Goal: Task Accomplishment & Management: Complete application form

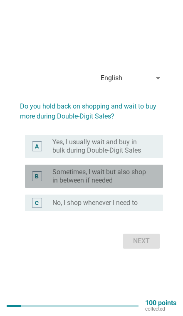
click at [55, 184] on label "Sometimes, I wait but also shop in between if needed" at bounding box center [100, 176] width 97 height 17
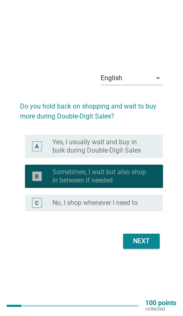
click at [146, 248] on button "Next" at bounding box center [141, 241] width 37 height 15
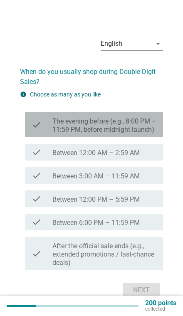
click at [42, 134] on div "check" at bounding box center [42, 125] width 21 height 18
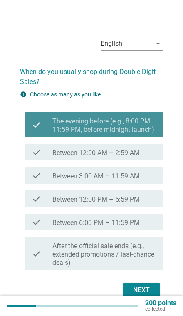
click at [39, 182] on div "check check_box_outline_blank Between 3:00 AM – 11:59 AM" at bounding box center [94, 175] width 138 height 17
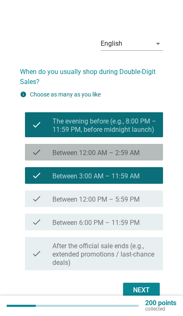
click at [43, 157] on div "check" at bounding box center [42, 152] width 21 height 10
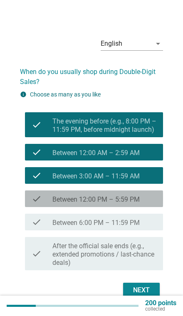
click at [42, 204] on div "check" at bounding box center [42, 199] width 21 height 10
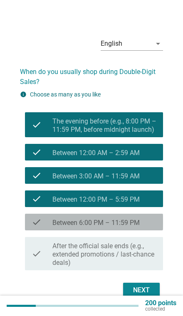
click at [41, 227] on icon "check" at bounding box center [37, 222] width 10 height 10
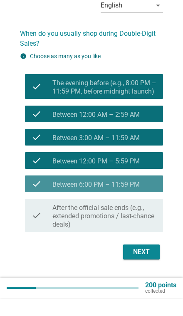
scroll to position [20, 0]
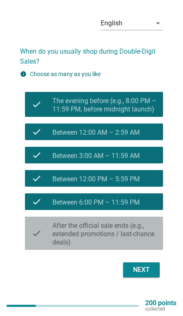
click at [143, 275] on div "Next" at bounding box center [141, 270] width 23 height 10
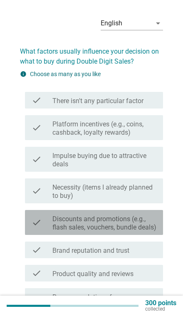
click at [39, 229] on icon "check" at bounding box center [37, 222] width 10 height 18
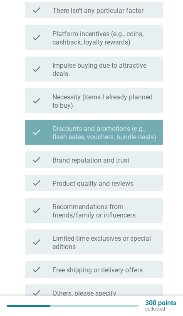
scroll to position [150, 0]
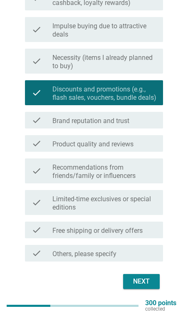
click at [144, 286] on div "Next" at bounding box center [141, 281] width 23 height 10
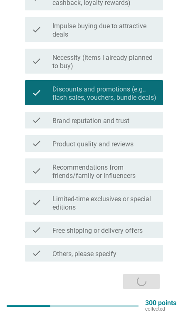
scroll to position [20, 0]
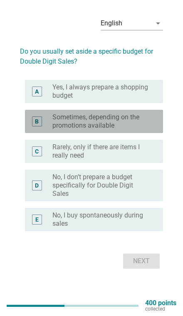
click at [57, 130] on label "Sometimes, depending on the promotions available" at bounding box center [100, 121] width 97 height 17
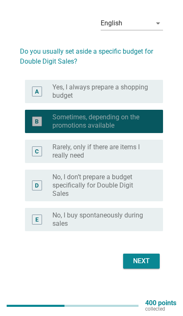
click at [147, 268] on button "Next" at bounding box center [141, 260] width 37 height 15
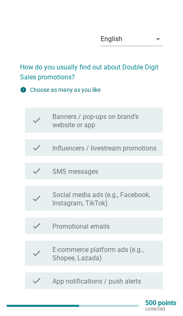
scroll to position [0, 0]
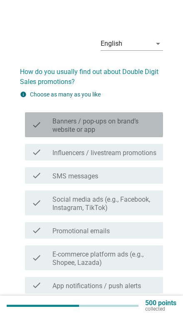
click at [152, 122] on label "Banners / pop-ups on brand’s website or app" at bounding box center [104, 125] width 104 height 17
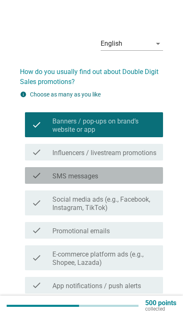
click at [127, 180] on div "check_box_outline_blank SMS messages" at bounding box center [104, 175] width 104 height 10
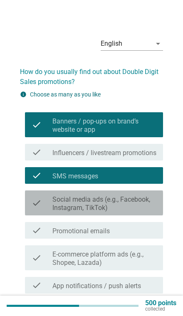
click at [132, 212] on label "Social media ads (e.g., Facebook, Instagram, TikTok)" at bounding box center [104, 203] width 104 height 17
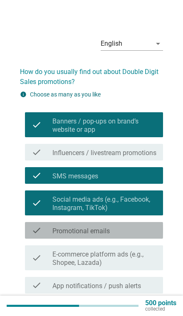
click at [128, 239] on div "check check_box_outline_blank Promotional emails" at bounding box center [94, 230] width 138 height 17
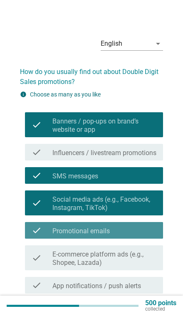
click at [131, 267] on label "E-commerce platform ads (e.g., Shopee, Lazada)" at bounding box center [104, 258] width 104 height 17
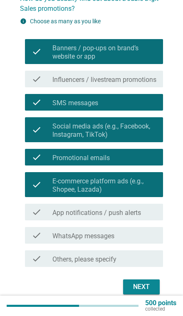
scroll to position [74, 0]
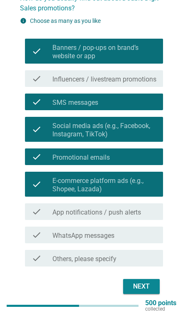
click at [143, 294] on button "Next" at bounding box center [141, 286] width 37 height 15
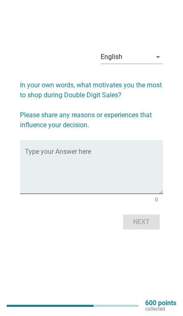
click at [120, 182] on textarea "Type your Answer here" at bounding box center [94, 172] width 138 height 44
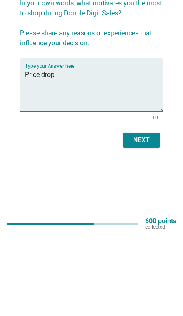
type textarea "Price drop"
click at [153, 214] on button "Next" at bounding box center [141, 221] width 37 height 15
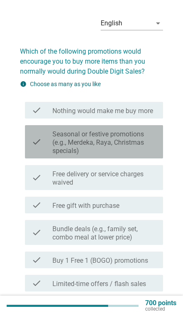
click at [156, 142] on label "Seasonal or festive promotions (e.g., Merdeka, Raya, Christmas specials)" at bounding box center [104, 142] width 104 height 25
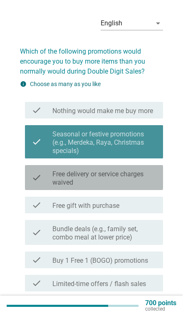
click at [133, 176] on label "Free delivery or service charges waived" at bounding box center [104, 178] width 104 height 17
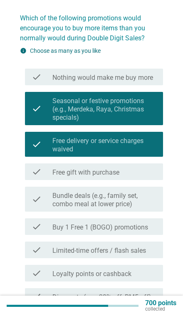
scroll to position [55, 0]
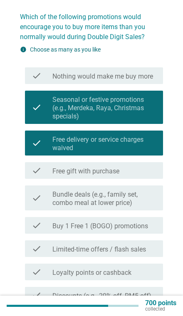
click at [138, 202] on label "Bundle deals (e.g., family set, combo meal at lower price)" at bounding box center [104, 198] width 104 height 17
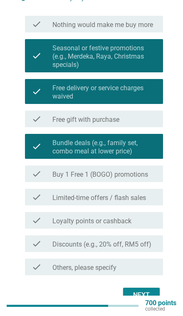
scroll to position [107, 0]
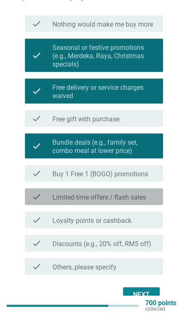
click at [140, 200] on label "Limited-time offers / flash sales" at bounding box center [98, 197] width 93 height 8
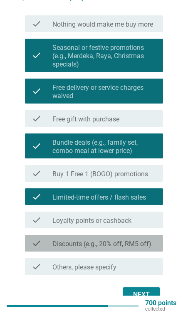
click at [136, 221] on div "check_box_outline_blank Loyalty points or cashback" at bounding box center [104, 220] width 104 height 10
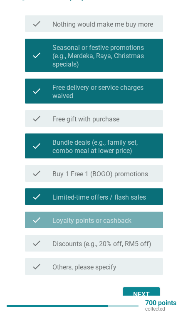
click at [135, 292] on div "Next" at bounding box center [141, 295] width 23 height 10
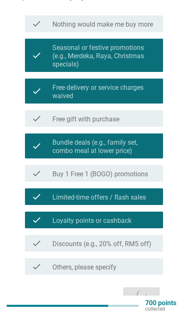
scroll to position [0, 0]
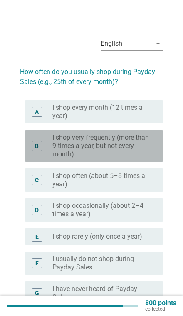
click at [158, 153] on div "B radio_button_unchecked I shop very frequently (more than 9 times a year, but …" at bounding box center [94, 146] width 138 height 32
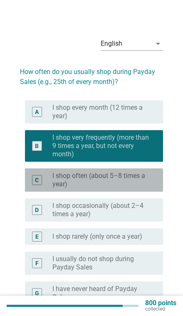
click at [139, 186] on label "I shop often (about 5–8 times a year)" at bounding box center [100, 180] width 97 height 17
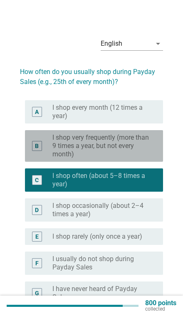
click at [156, 152] on div "B radio_button_unchecked I shop very frequently (more than 9 times a year, but …" at bounding box center [94, 146] width 138 height 32
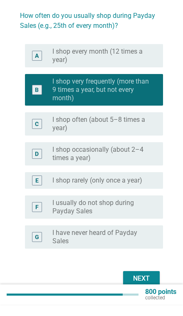
scroll to position [45, 0]
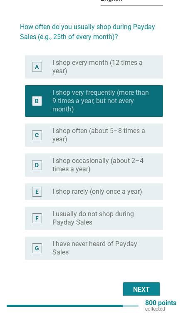
click at [139, 296] on button "Next" at bounding box center [141, 289] width 37 height 15
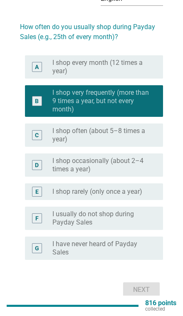
scroll to position [0, 0]
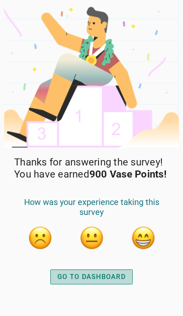
click at [117, 282] on div "GO TO DASHBOARD" at bounding box center [91, 277] width 68 height 10
